Goal: Information Seeking & Learning: Learn about a topic

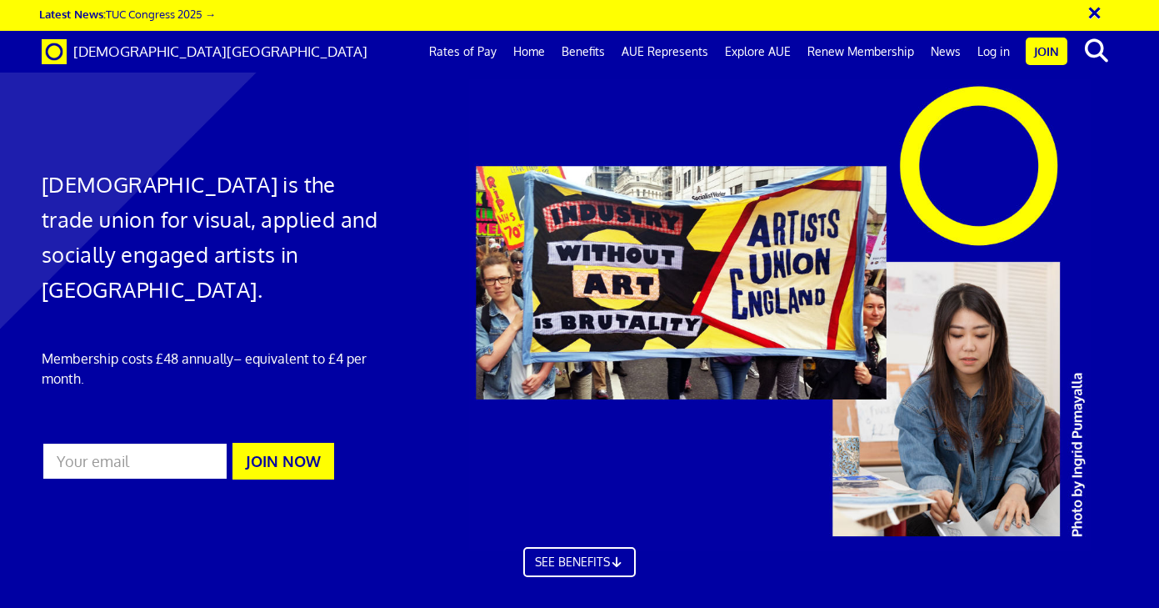
scroll to position [2916, 0]
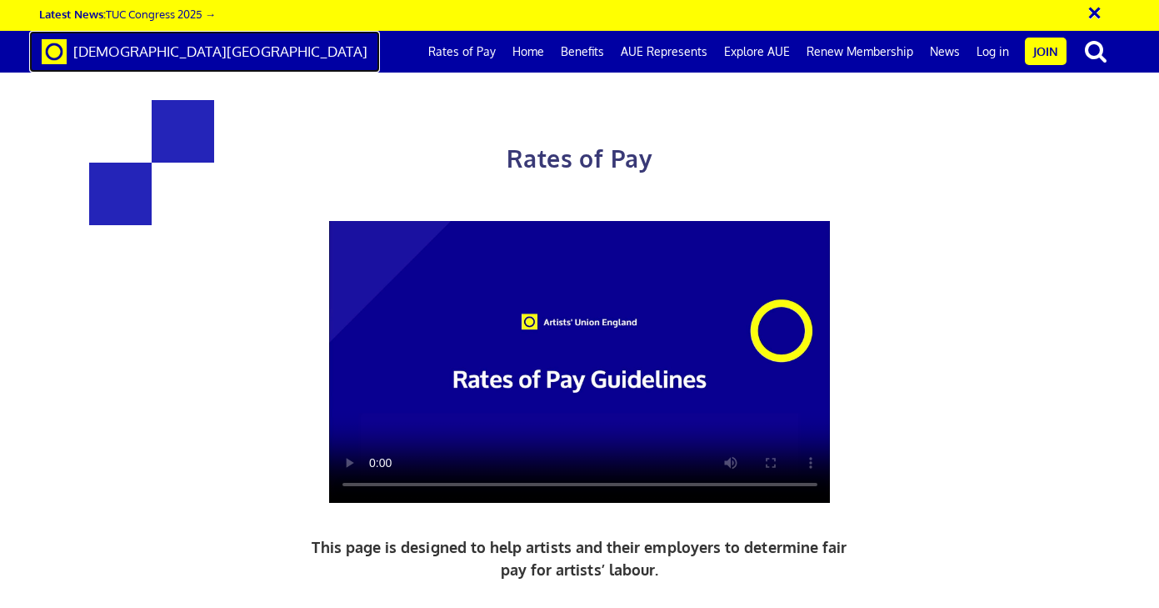
click at [184, 58] on span "[DEMOGRAPHIC_DATA][GEOGRAPHIC_DATA]" at bounding box center [220, 52] width 294 height 18
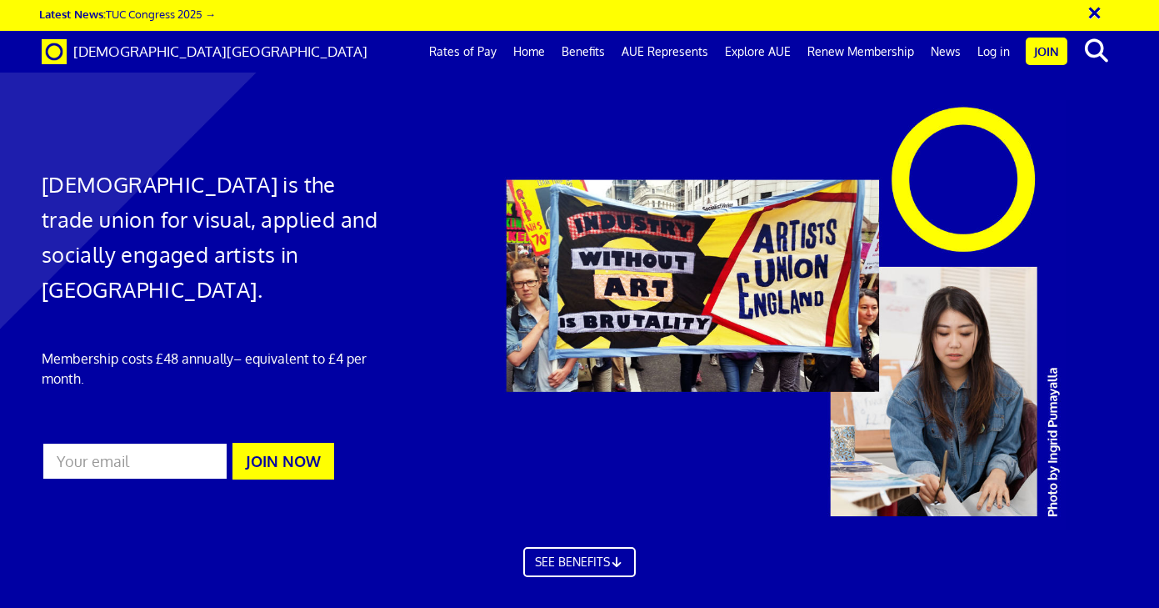
scroll to position [0, 8]
click at [940, 52] on link "News" at bounding box center [946, 52] width 47 height 42
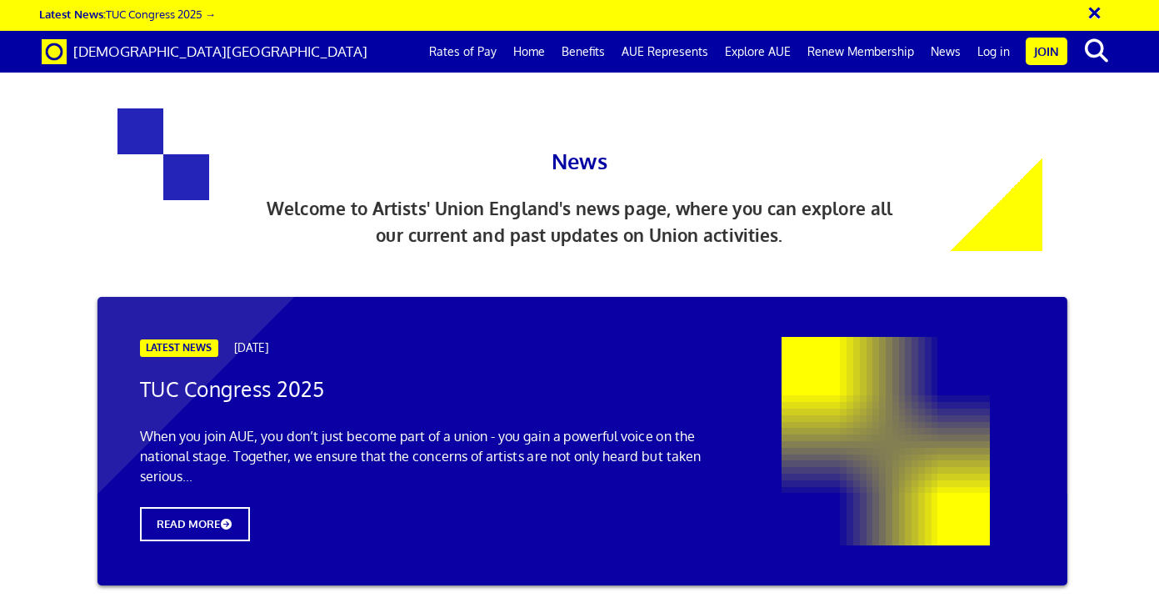
scroll to position [615, 0]
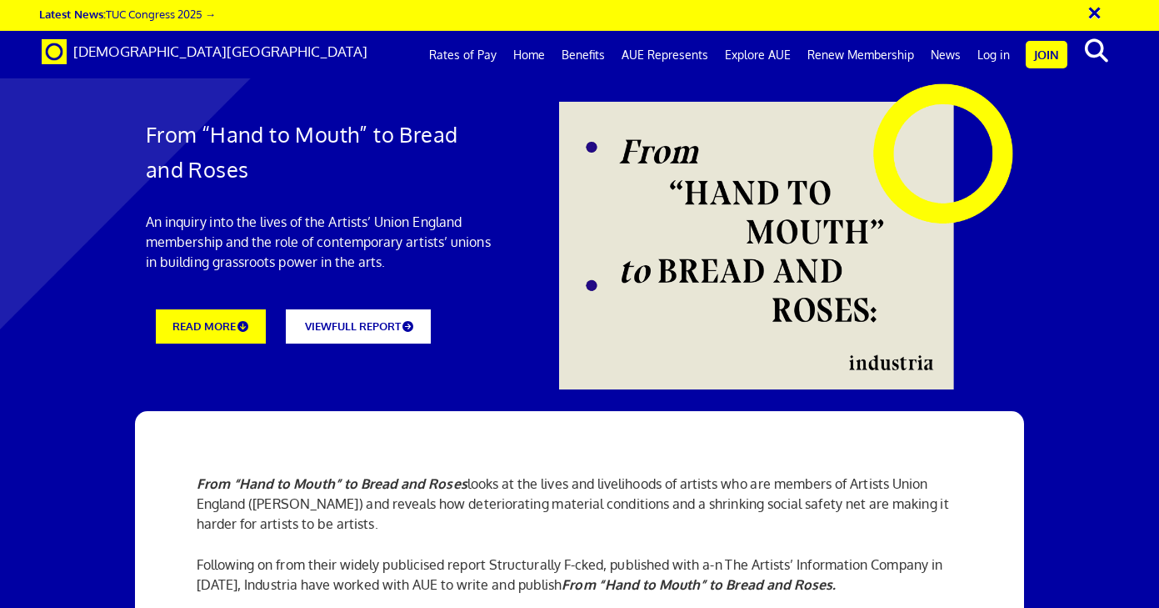
scroll to position [8, 0]
click at [366, 322] on link "VIEW FULL REPORT" at bounding box center [358, 325] width 160 height 38
